Goal: Task Accomplishment & Management: Manage account settings

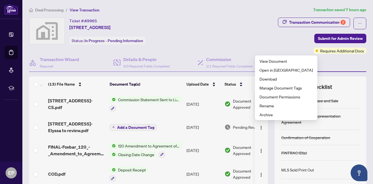
scroll to position [94, 0]
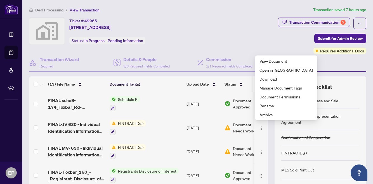
click at [245, 29] on div "Transaction Communication 2 Submit for Admin Review Requires Additional Docs" at bounding box center [289, 36] width 153 height 36
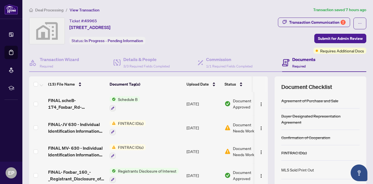
click at [237, 128] on span "Document Needs Work" at bounding box center [247, 128] width 29 height 12
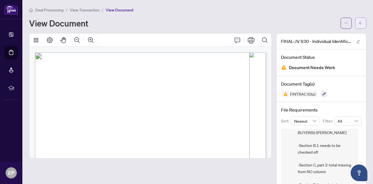
click at [360, 21] on icon "arrow-left" at bounding box center [361, 23] width 4 height 4
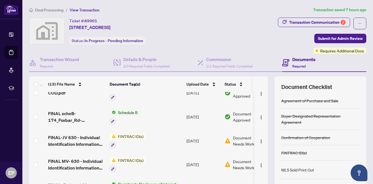
scroll to position [102, 0]
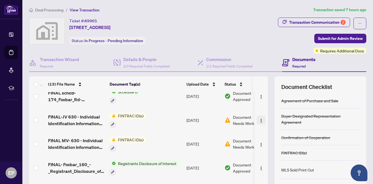
click at [259, 121] on img "button" at bounding box center [261, 121] width 4 height 4
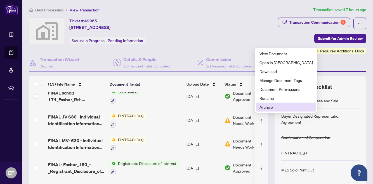
click at [265, 105] on span "Archive" at bounding box center [285, 107] width 53 height 6
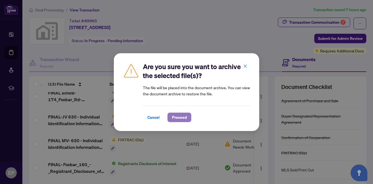
click at [183, 118] on span "Proceed" at bounding box center [179, 117] width 15 height 9
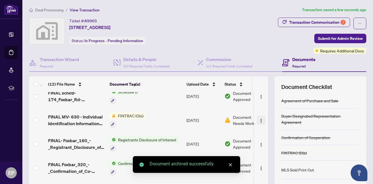
click at [257, 119] on button "button" at bounding box center [261, 120] width 9 height 9
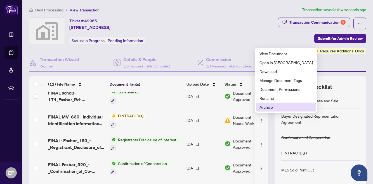
click at [260, 108] on span "Archive" at bounding box center [285, 107] width 53 height 6
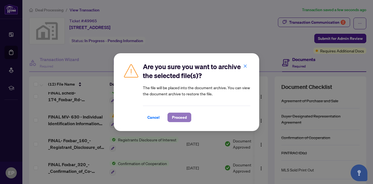
click at [189, 114] on button "Proceed" at bounding box center [179, 118] width 24 height 10
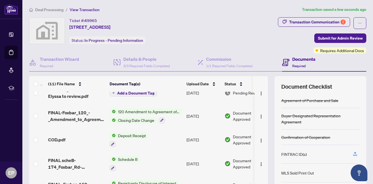
scroll to position [0, 0]
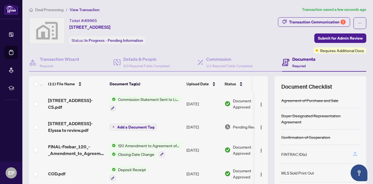
click at [358, 156] on button "button" at bounding box center [354, 155] width 9 height 10
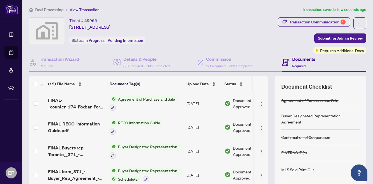
scroll to position [49, 0]
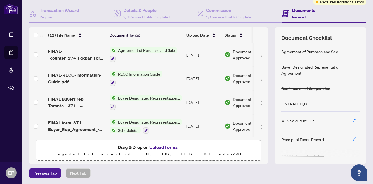
click at [163, 147] on button "Upload Forms" at bounding box center [164, 147] width 32 height 7
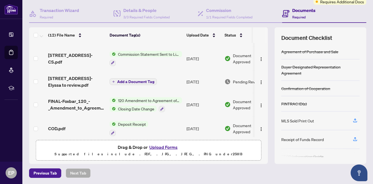
scroll to position [0, 0]
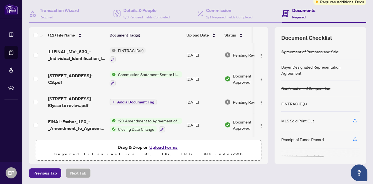
click at [159, 147] on button "Upload Forms" at bounding box center [164, 147] width 32 height 7
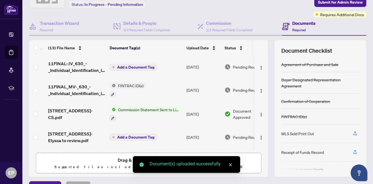
scroll to position [35, 0]
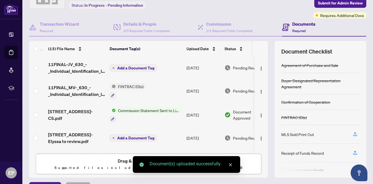
click at [132, 70] on span "Add a Document Tag" at bounding box center [135, 68] width 37 height 4
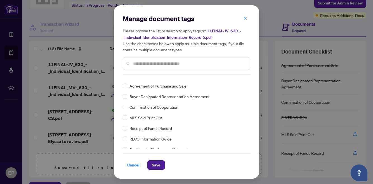
scroll to position [0, 0]
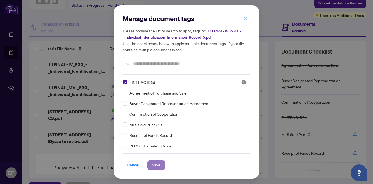
click at [155, 165] on span "Save" at bounding box center [156, 165] width 9 height 9
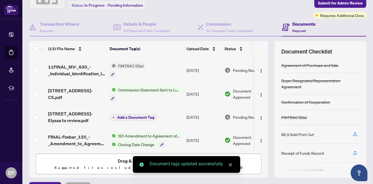
scroll to position [27, 0]
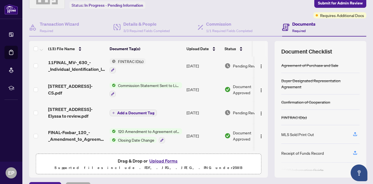
click at [128, 86] on span "Commission Statement Sent to Listing Brokerage" at bounding box center [149, 85] width 66 height 6
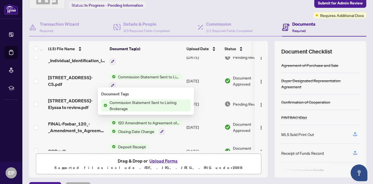
scroll to position [36, 0]
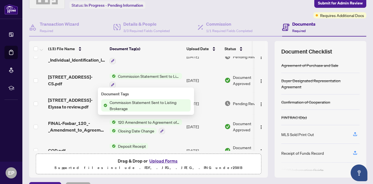
click at [176, 11] on div "Ticket #: 49965 [STREET_ADDRESS] Status: In Progress - Pending Information" at bounding box center [120, 0] width 184 height 36
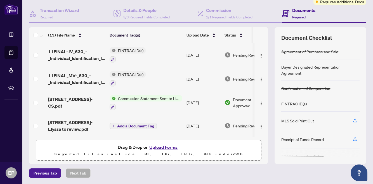
scroll to position [0, 0]
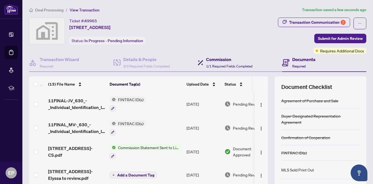
click at [226, 64] on span "1/1 Required Fields Completed" at bounding box center [229, 66] width 46 height 4
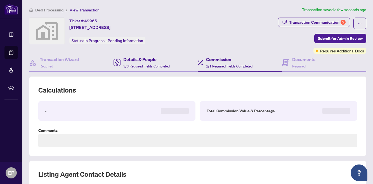
type textarea "*********"
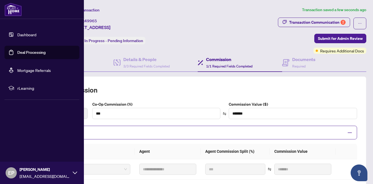
click at [17, 36] on link "Dashboard" at bounding box center [26, 34] width 19 height 5
